Goal: Information Seeking & Learning: Learn about a topic

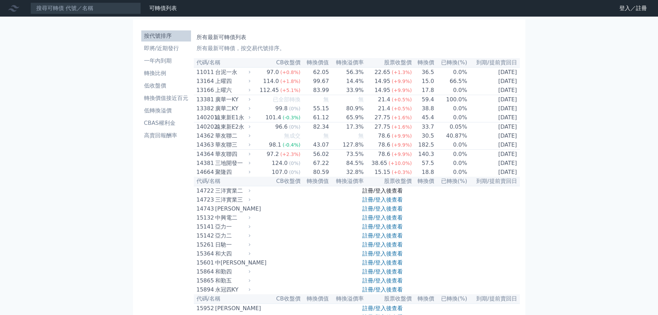
click at [375, 194] on link "註冊/登入後查看" at bounding box center [382, 190] width 40 height 7
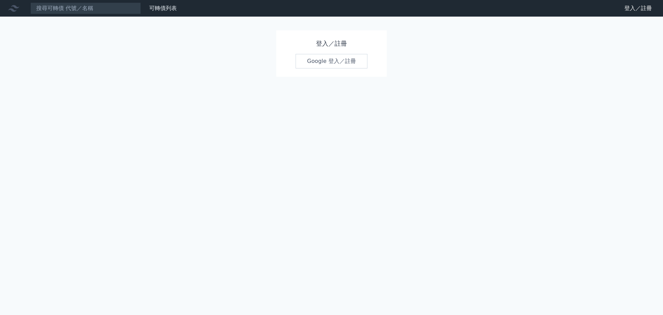
click at [341, 64] on link "Google 登入／註冊" at bounding box center [332, 61] width 72 height 15
click at [318, 59] on link "Google 登入／註冊" at bounding box center [332, 61] width 72 height 15
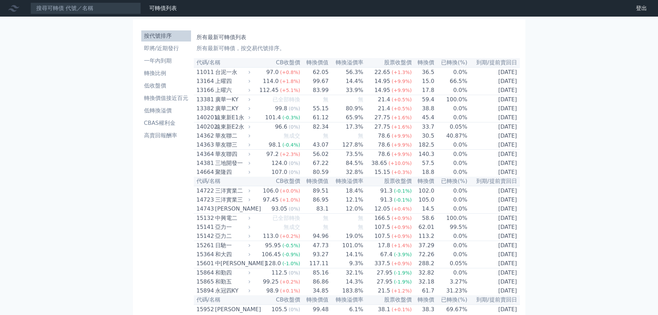
scroll to position [173, 0]
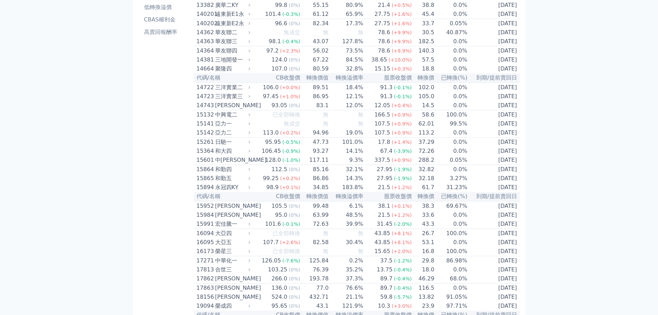
scroll to position [35, 0]
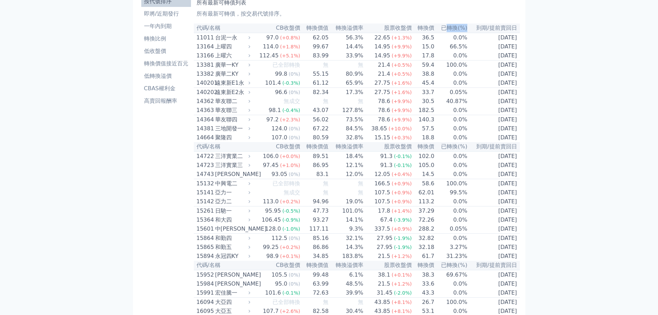
drag, startPoint x: 447, startPoint y: 30, endPoint x: 464, endPoint y: 30, distance: 16.9
click at [464, 30] on th "已轉換(%)" at bounding box center [450, 27] width 33 height 9
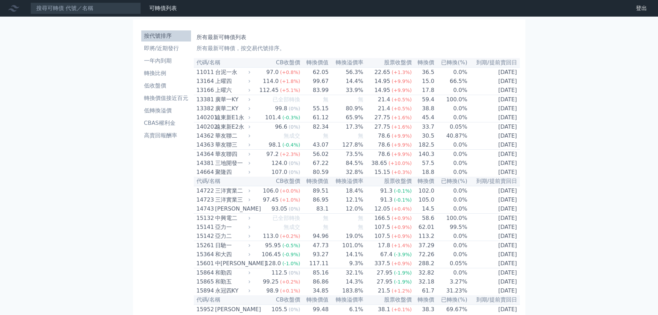
scroll to position [3, 0]
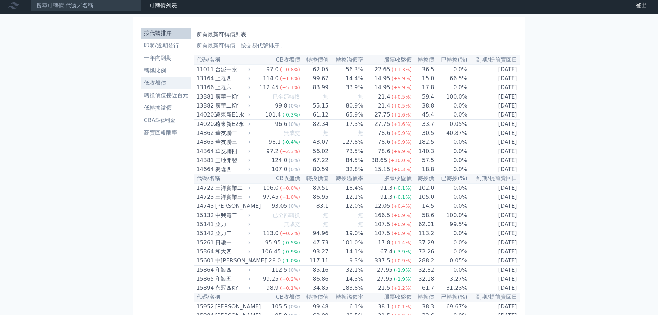
click at [172, 83] on li "低收盤價" at bounding box center [166, 83] width 50 height 8
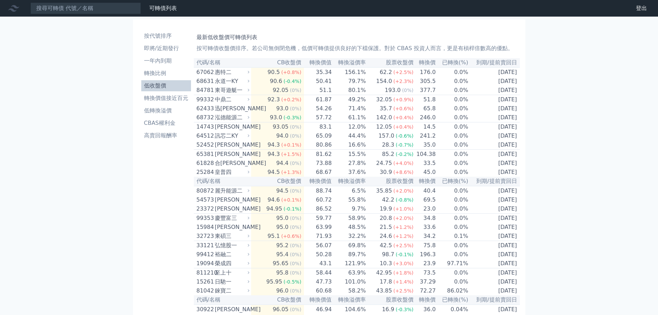
click at [400, 65] on th "股票收盤價" at bounding box center [390, 62] width 48 height 9
drag, startPoint x: 389, startPoint y: 63, endPoint x: 416, endPoint y: 66, distance: 27.1
click at [416, 66] on tr "代碼/名稱 CB收盤價 轉換價值 轉換溢價率 股票收盤價 轉換價 已轉換(%) 到期/提前賣回日" at bounding box center [357, 62] width 326 height 9
drag, startPoint x: 256, startPoint y: 48, endPoint x: 305, endPoint y: 52, distance: 48.9
click at [302, 51] on p "按可轉債收盤價排序。若公司無倒閉危機，低價可轉債提供良好的下檔保護。對於 CBAS 投資人而言，更是有槓桿倍數高的優點。" at bounding box center [356, 48] width 320 height 8
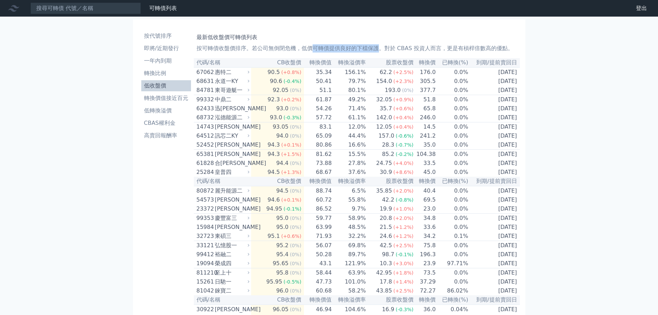
drag, startPoint x: 314, startPoint y: 51, endPoint x: 378, endPoint y: 52, distance: 63.9
click at [378, 52] on p "按可轉債收盤價排序。若公司無倒閉危機，低價可轉債提供良好的下檔保護。對於 CBAS 投資人而言，更是有槓桿倍數高的優點。" at bounding box center [356, 48] width 320 height 8
drag, startPoint x: 384, startPoint y: 52, endPoint x: 505, endPoint y: 50, distance: 120.5
click at [505, 50] on p "按可轉債收盤價排序。若公司無倒閉危機，低價可轉債提供良好的下檔保護。對於 CBAS 投資人而言，更是有槓桿倍數高的優點。" at bounding box center [356, 48] width 320 height 8
drag, startPoint x: 228, startPoint y: 48, endPoint x: 249, endPoint y: 48, distance: 21.4
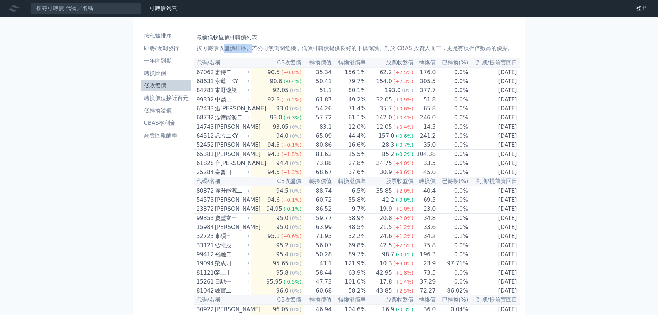
click at [249, 48] on p "按可轉債收盤價排序。若公司無倒閉危機，低價可轉債提供良好的下檔保護。對於 CBAS 投資人而言，更是有槓桿倍數高的優點。" at bounding box center [356, 48] width 320 height 8
drag, startPoint x: 273, startPoint y: 48, endPoint x: 297, endPoint y: 48, distance: 24.5
click at [297, 48] on p "按可轉債收盤價排序。若公司無倒閉危機，低價可轉債提供良好的下檔保護。對於 CBAS 投資人而言，更是有槓桿倍數高的優點。" at bounding box center [356, 48] width 320 height 8
drag, startPoint x: 266, startPoint y: 45, endPoint x: 295, endPoint y: 47, distance: 29.1
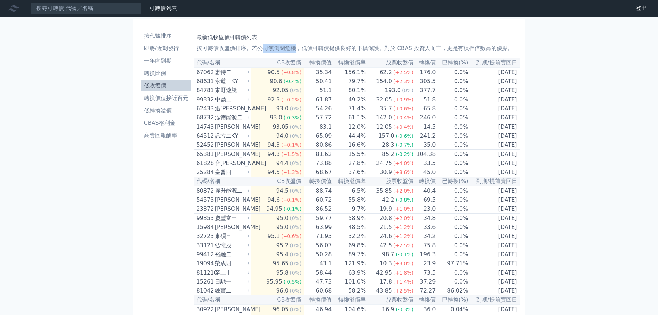
click at [295, 47] on p "按可轉債收盤價排序。若公司無倒閉危機，低價可轉債提供良好的下檔保護。對於 CBAS 投資人而言，更是有槓桿倍數高的優點。" at bounding box center [356, 48] width 320 height 8
drag, startPoint x: 302, startPoint y: 48, endPoint x: 325, endPoint y: 50, distance: 22.5
click at [325, 50] on p "按可轉債收盤價排序。若公司無倒閉危機，低價可轉債提供良好的下檔保護。對於 CBAS 投資人而言，更是有槓桿倍數高的優點。" at bounding box center [356, 48] width 320 height 8
drag, startPoint x: 276, startPoint y: 63, endPoint x: 297, endPoint y: 74, distance: 23.5
click at [302, 66] on th "CB收盤價" at bounding box center [277, 62] width 53 height 9
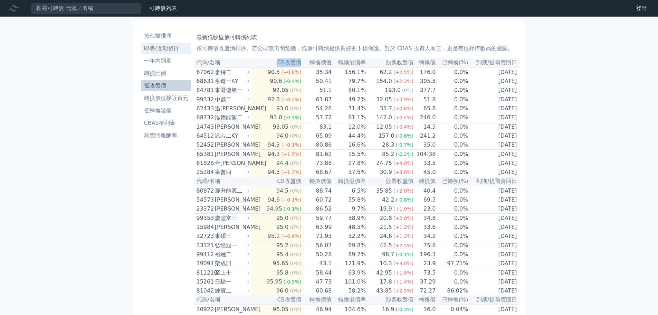
click at [163, 48] on li "即將/近期發行" at bounding box center [166, 48] width 50 height 8
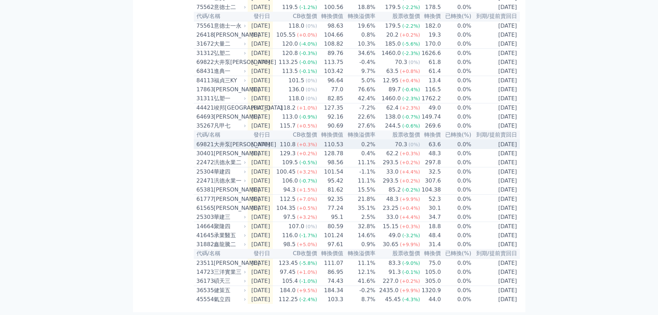
scroll to position [196, 0]
